Goal: Find specific page/section: Find specific page/section

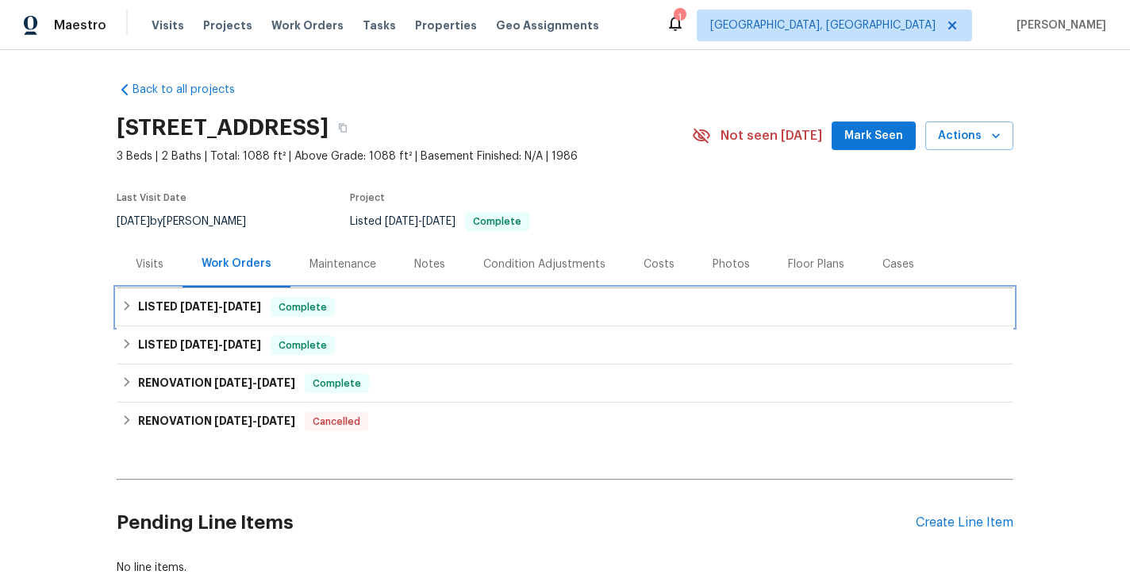
click at [127, 307] on icon at bounding box center [128, 306] width 6 height 10
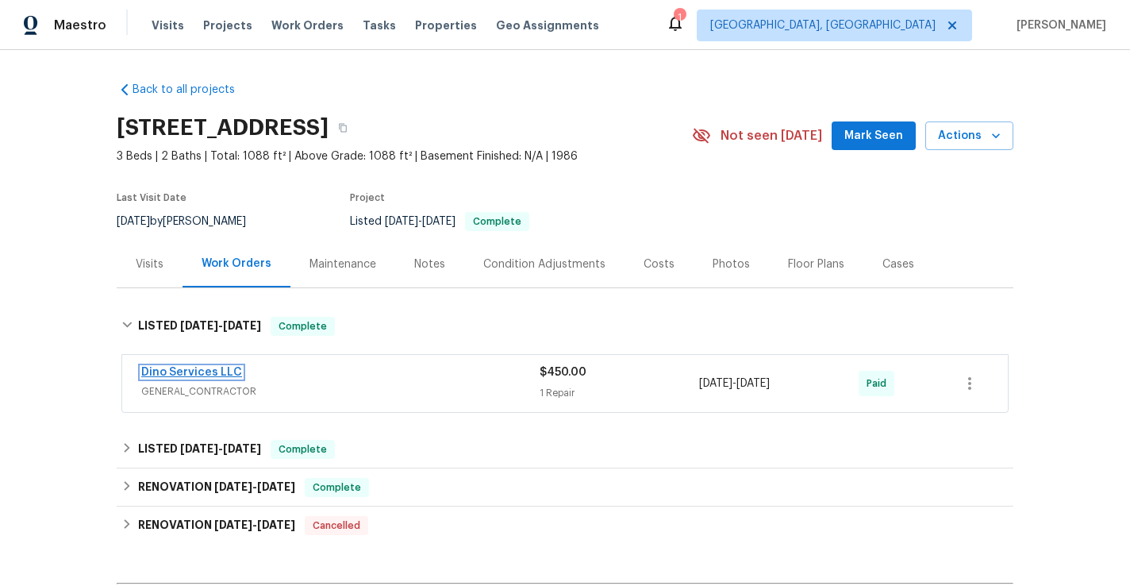
click at [196, 368] on link "Dino Services LLC" at bounding box center [191, 372] width 101 height 11
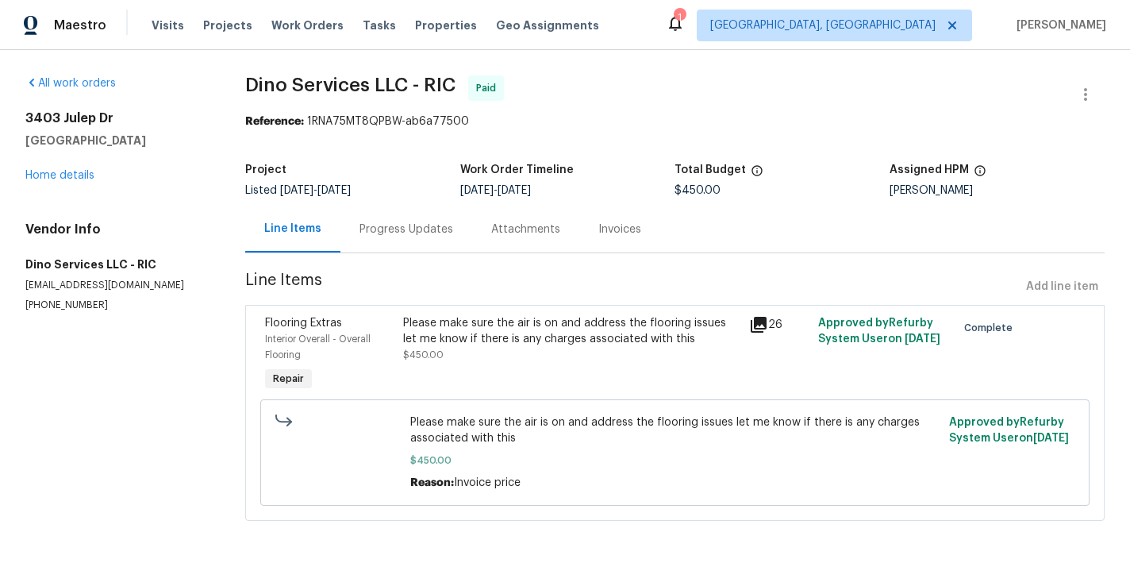
click at [760, 324] on icon at bounding box center [759, 325] width 16 height 16
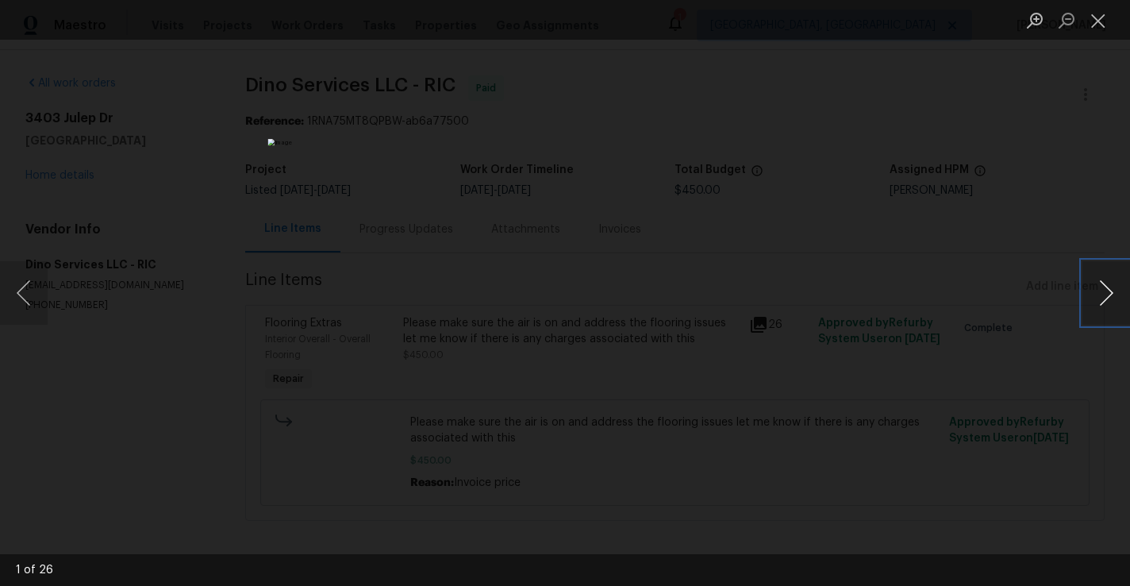
click at [1104, 293] on button "Next image" at bounding box center [1107, 293] width 48 height 64
click at [1104, 294] on button "Next image" at bounding box center [1107, 293] width 48 height 64
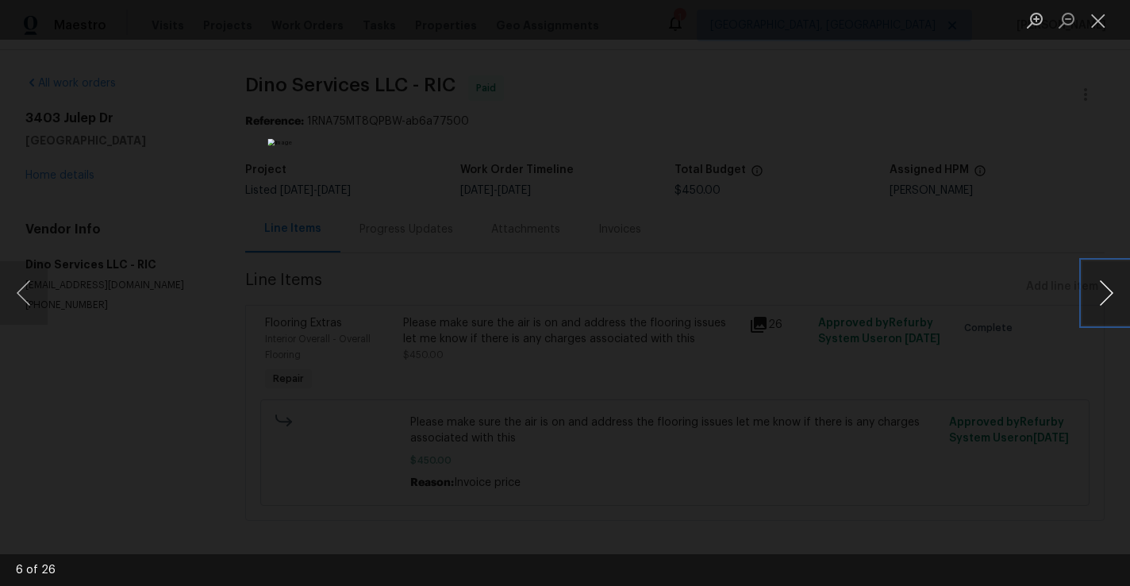
click at [1104, 294] on button "Next image" at bounding box center [1107, 293] width 48 height 64
click at [1099, 26] on button "Close lightbox" at bounding box center [1099, 20] width 32 height 28
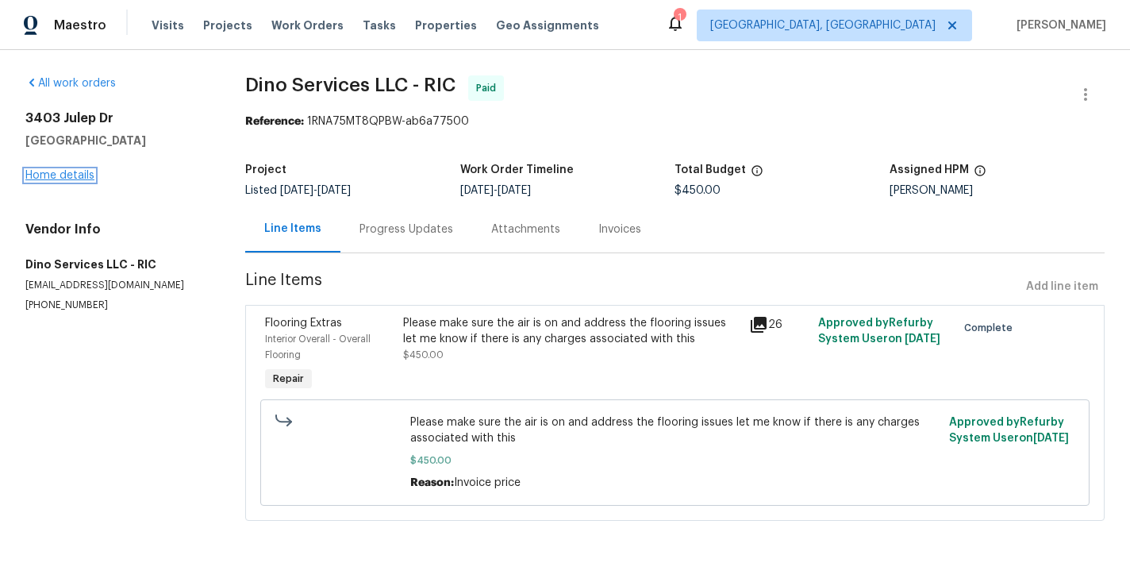
click at [76, 179] on link "Home details" at bounding box center [59, 175] width 69 height 11
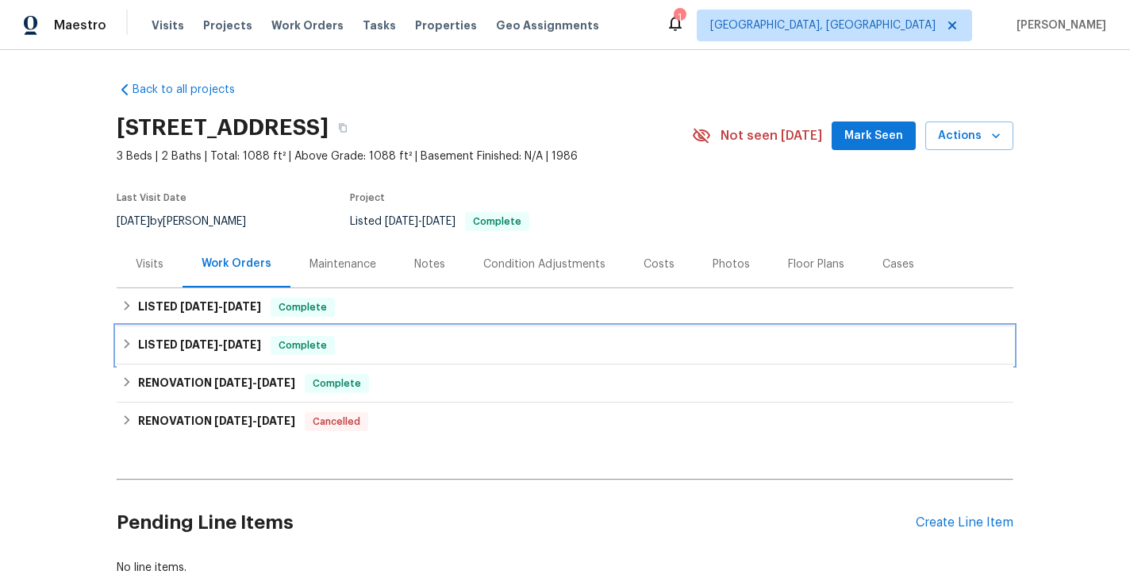
click at [125, 342] on icon at bounding box center [126, 343] width 11 height 11
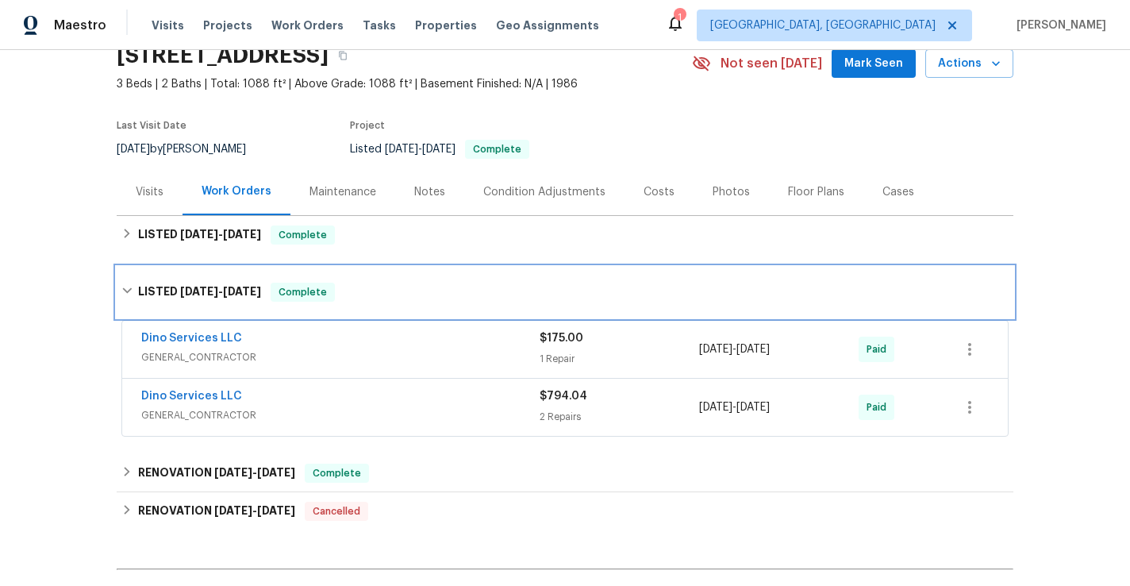
scroll to position [73, 0]
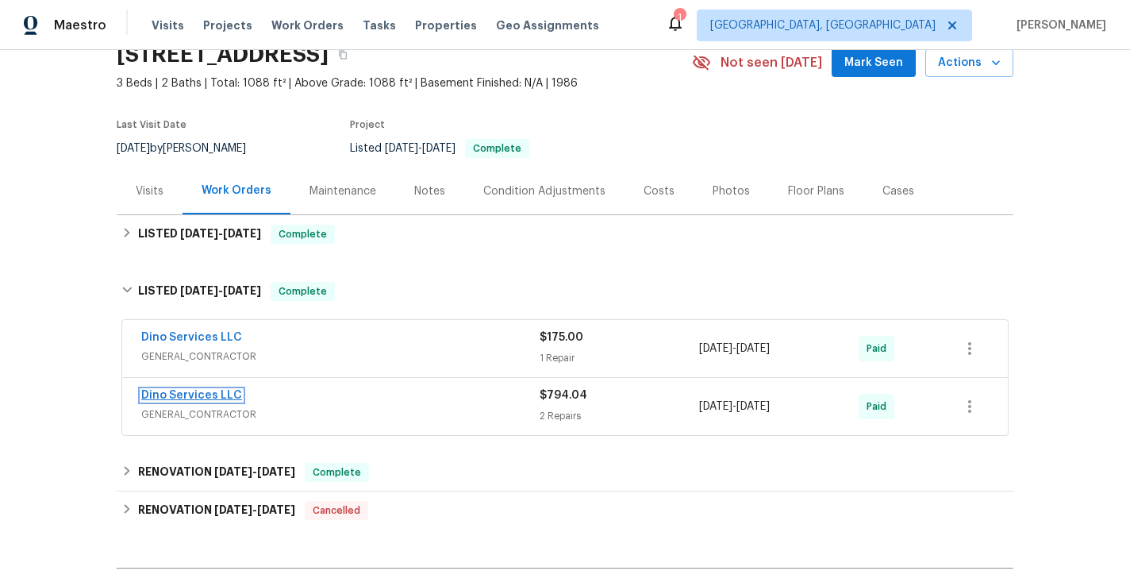
click at [185, 397] on link "Dino Services LLC" at bounding box center [191, 395] width 101 height 11
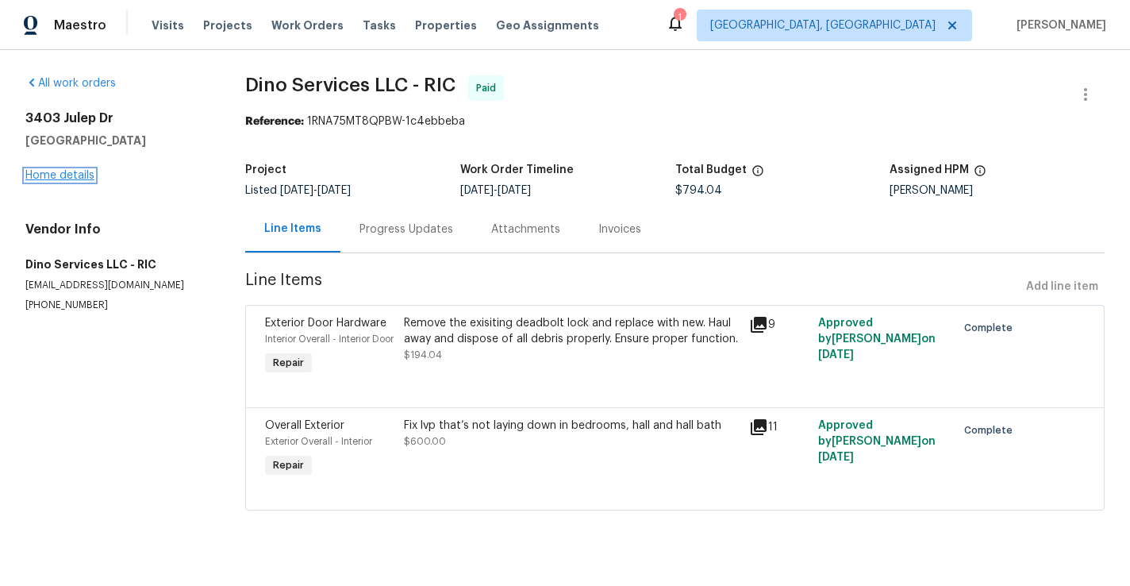
click at [74, 175] on link "Home details" at bounding box center [59, 175] width 69 height 11
